Goal: Check status

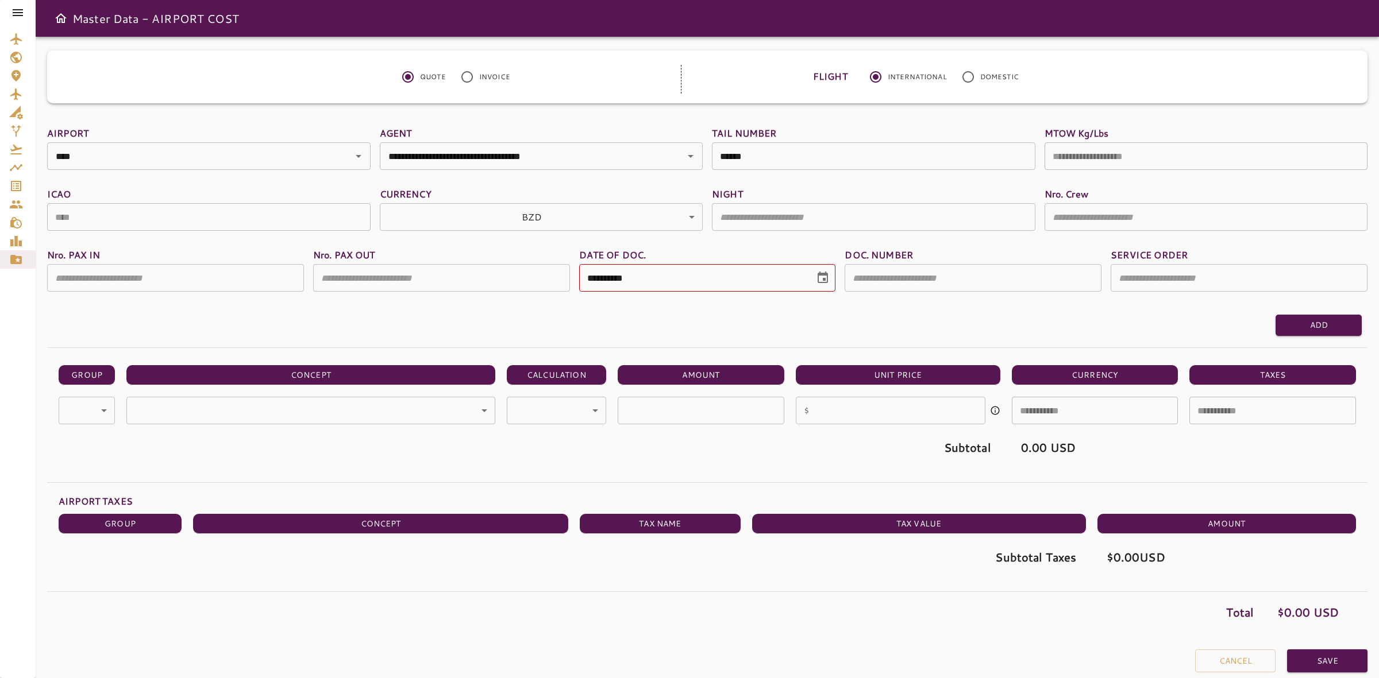
click at [18, 17] on icon at bounding box center [18, 13] width 14 height 14
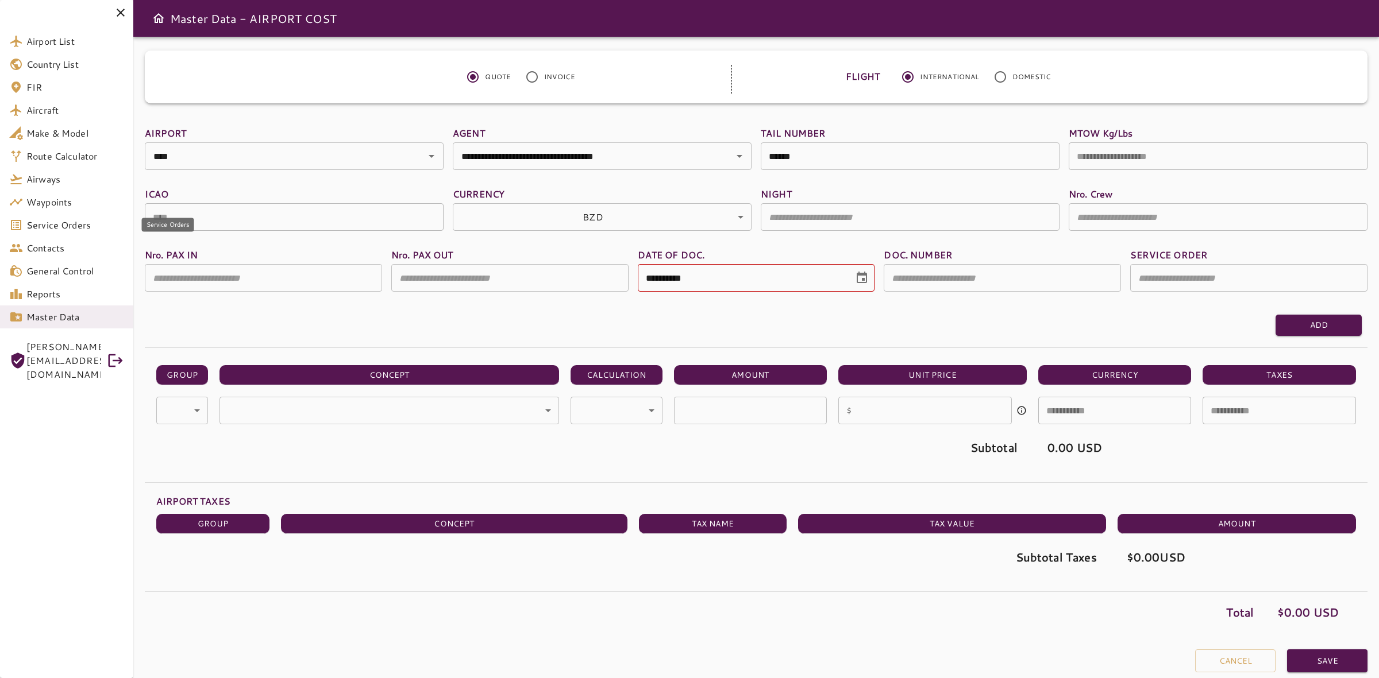
click at [48, 228] on span "Service Orders" at bounding box center [75, 225] width 98 height 14
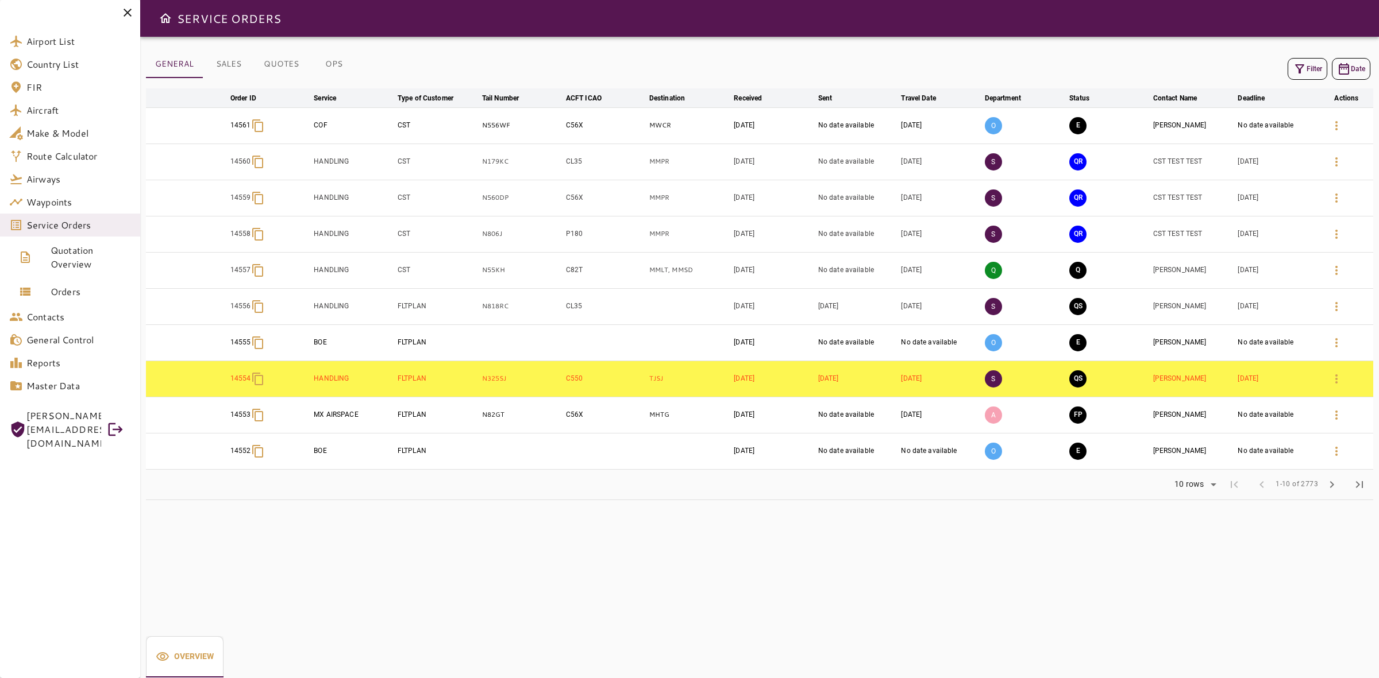
click at [1334, 487] on span "chevron_right" at bounding box center [1332, 485] width 14 height 14
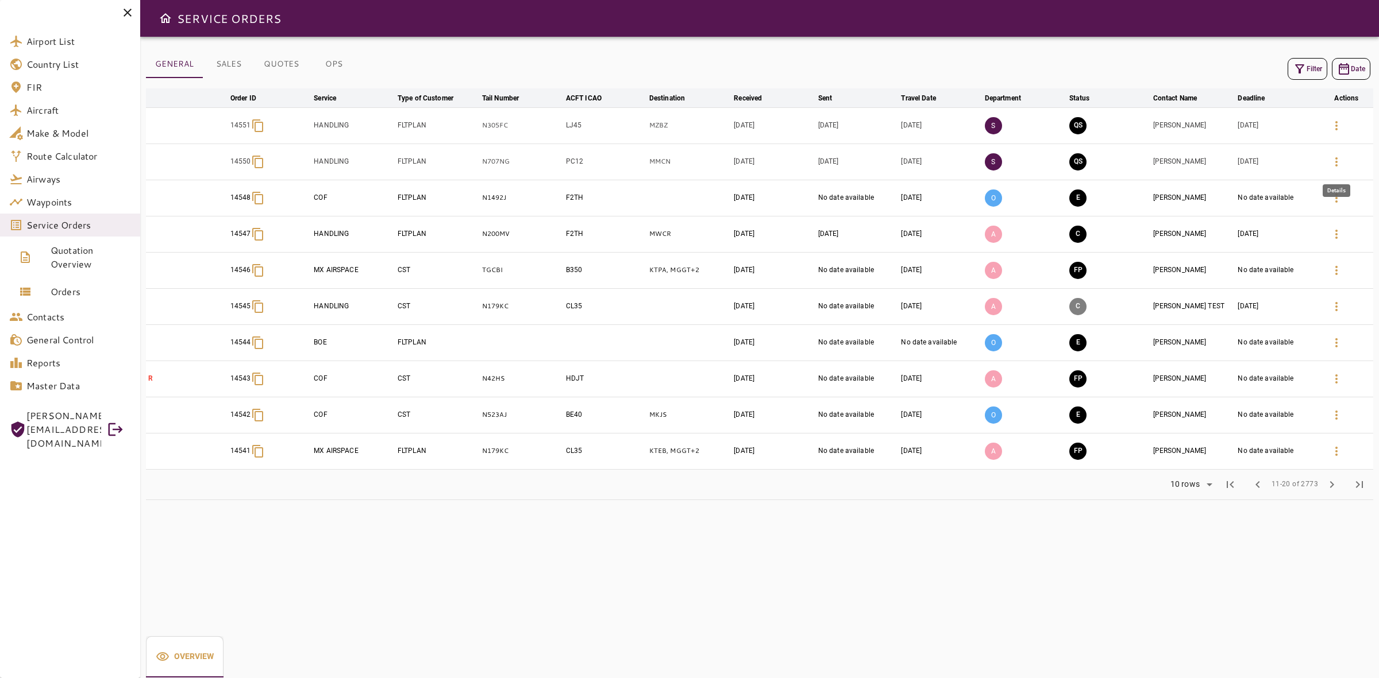
click at [1327, 164] on button "button" at bounding box center [1336, 162] width 28 height 28
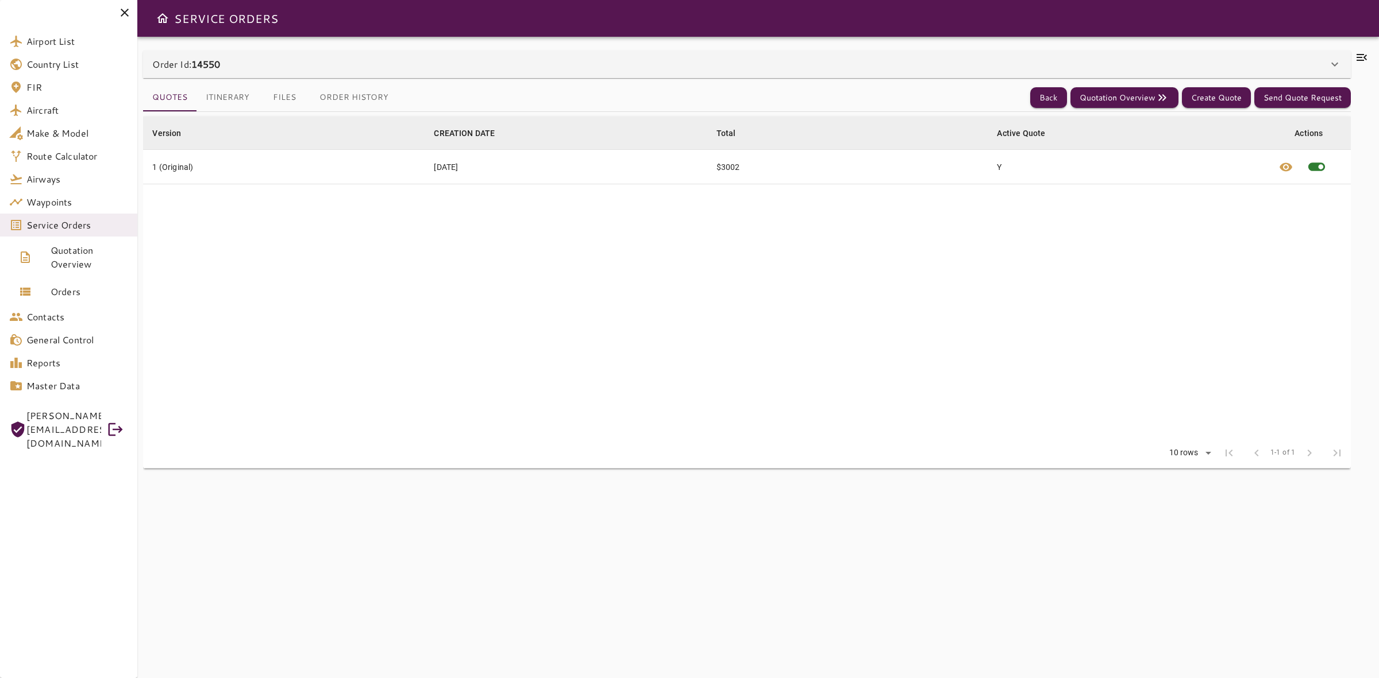
drag, startPoint x: 542, startPoint y: 65, endPoint x: 555, endPoint y: 62, distance: 13.5
click at [555, 62] on div "Order Id: 14550" at bounding box center [739, 64] width 1175 height 14
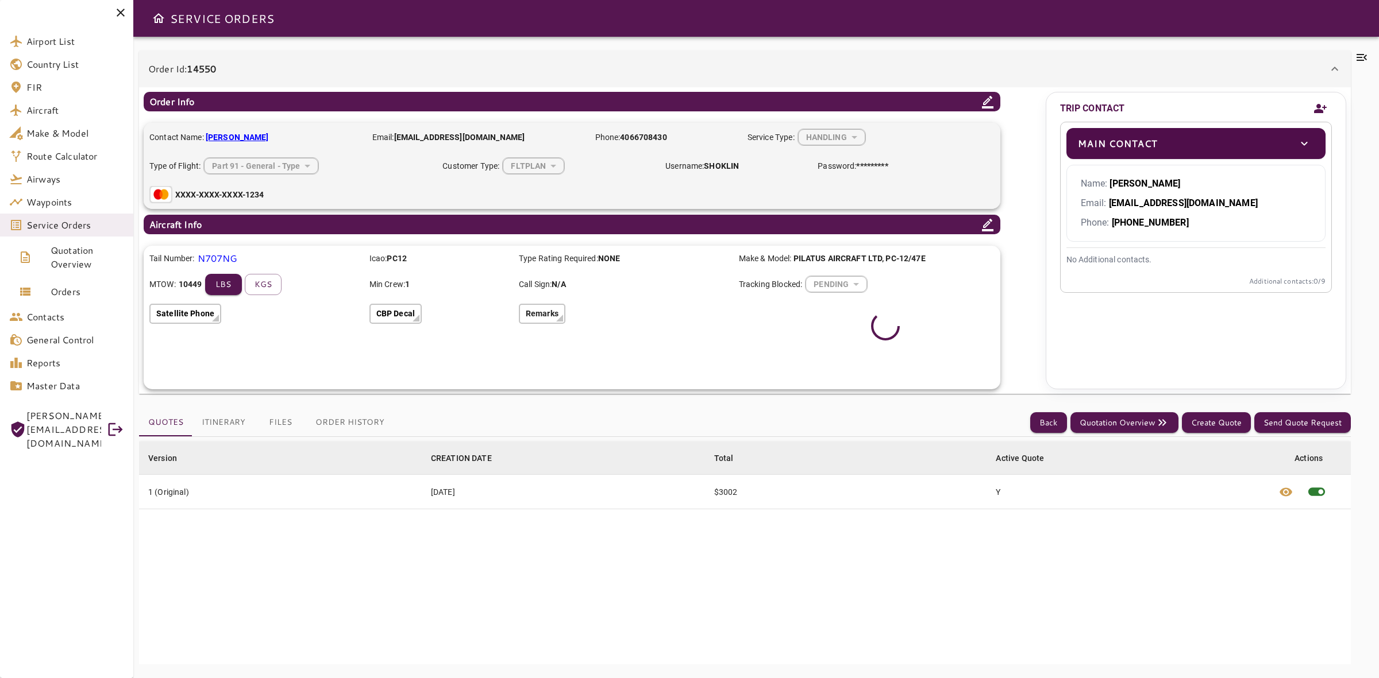
click at [345, 416] on button "Order History" at bounding box center [349, 423] width 87 height 28
